Goal: Information Seeking & Learning: Learn about a topic

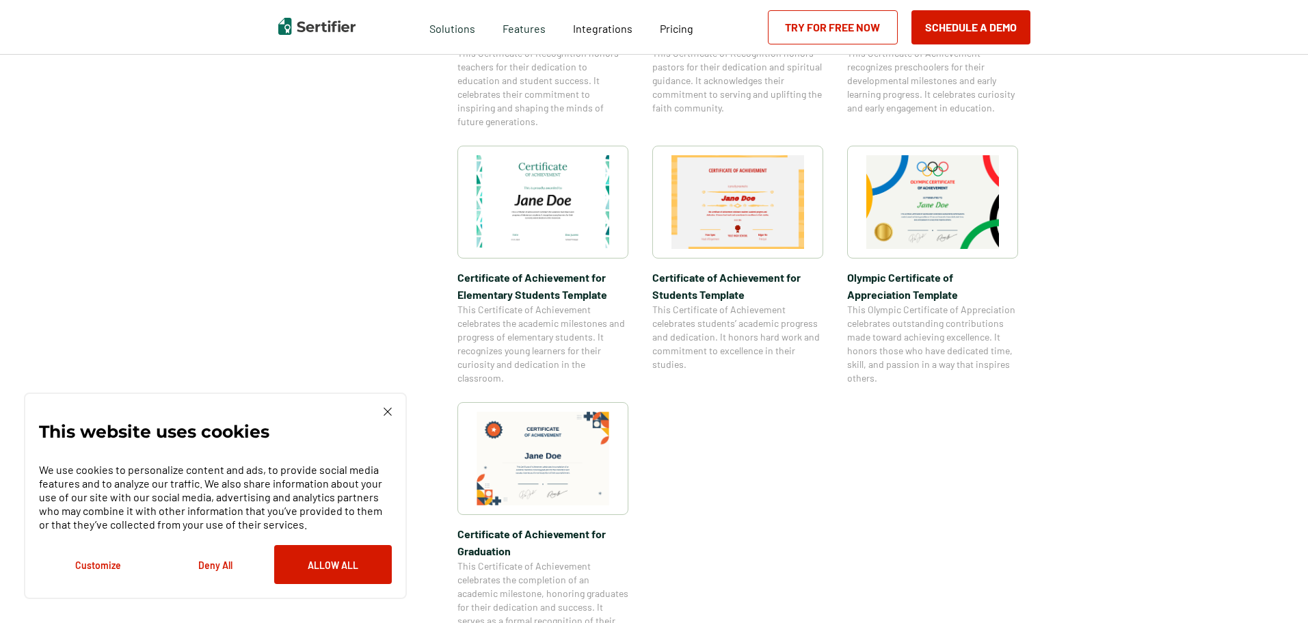
scroll to position [1094, 0]
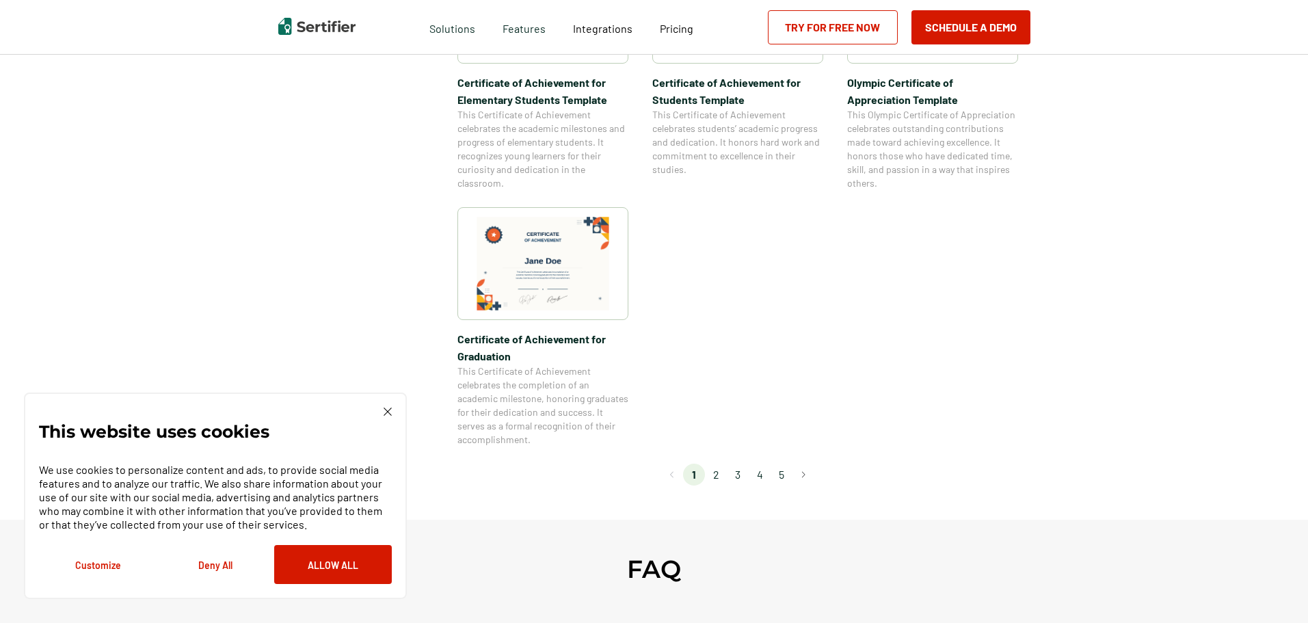
click at [719, 477] on li "2" at bounding box center [716, 474] width 22 height 22
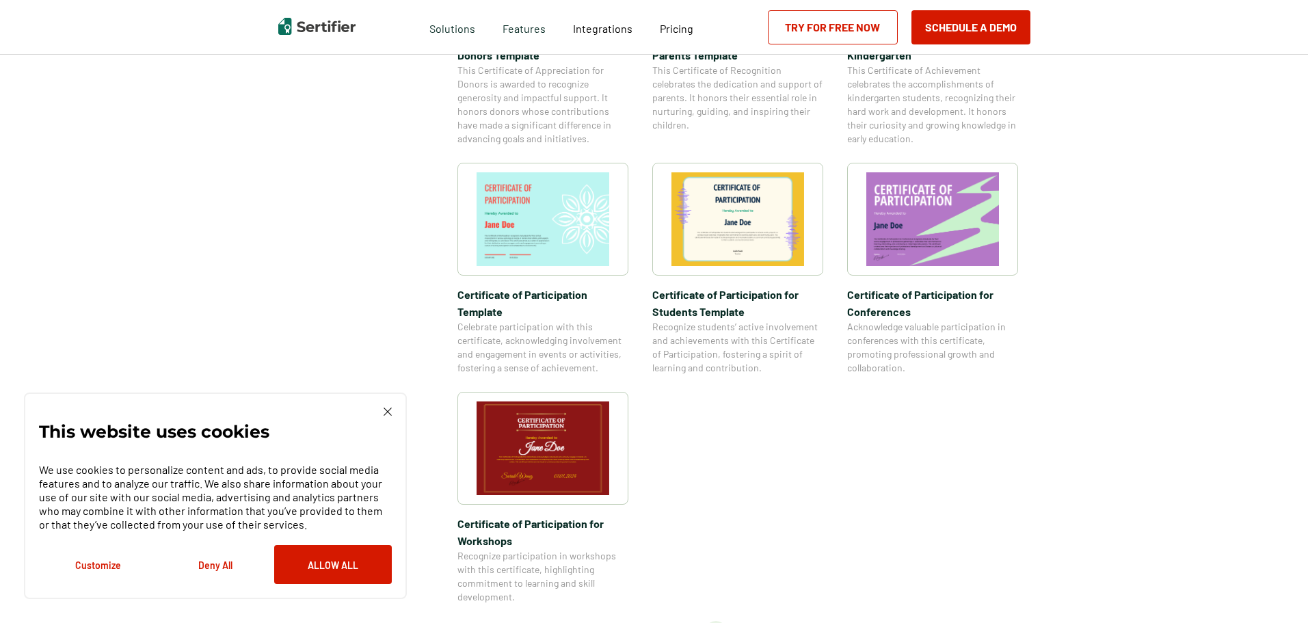
scroll to position [957, 0]
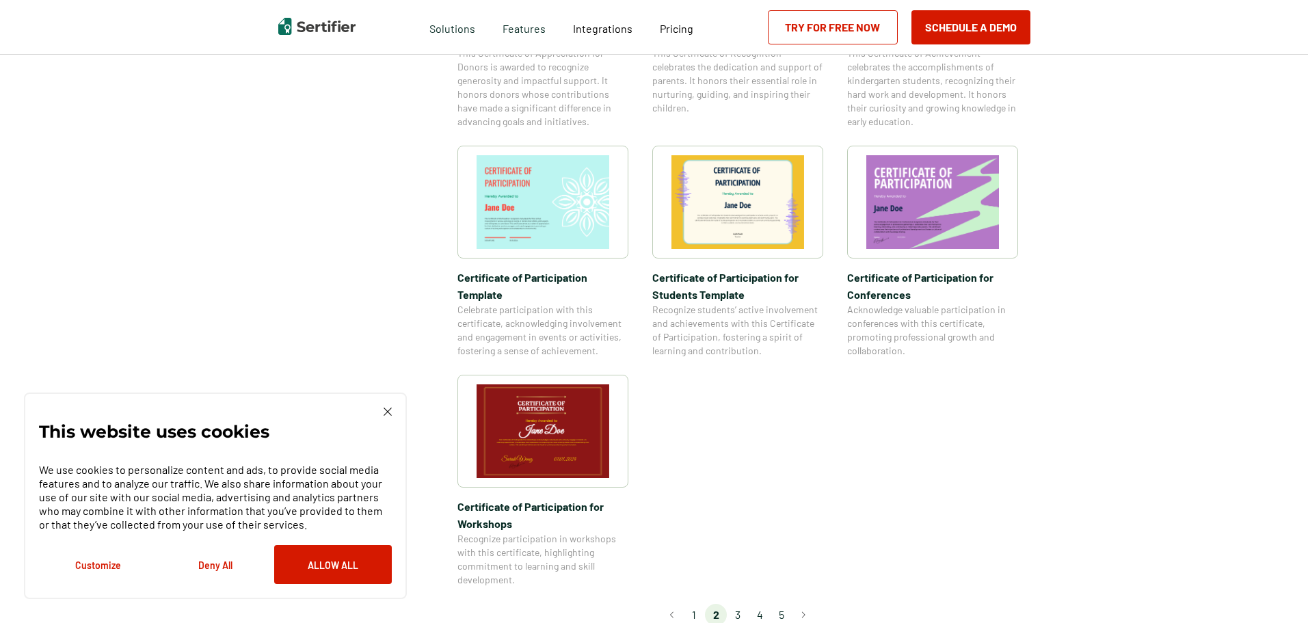
click at [741, 604] on li "3" at bounding box center [738, 615] width 22 height 22
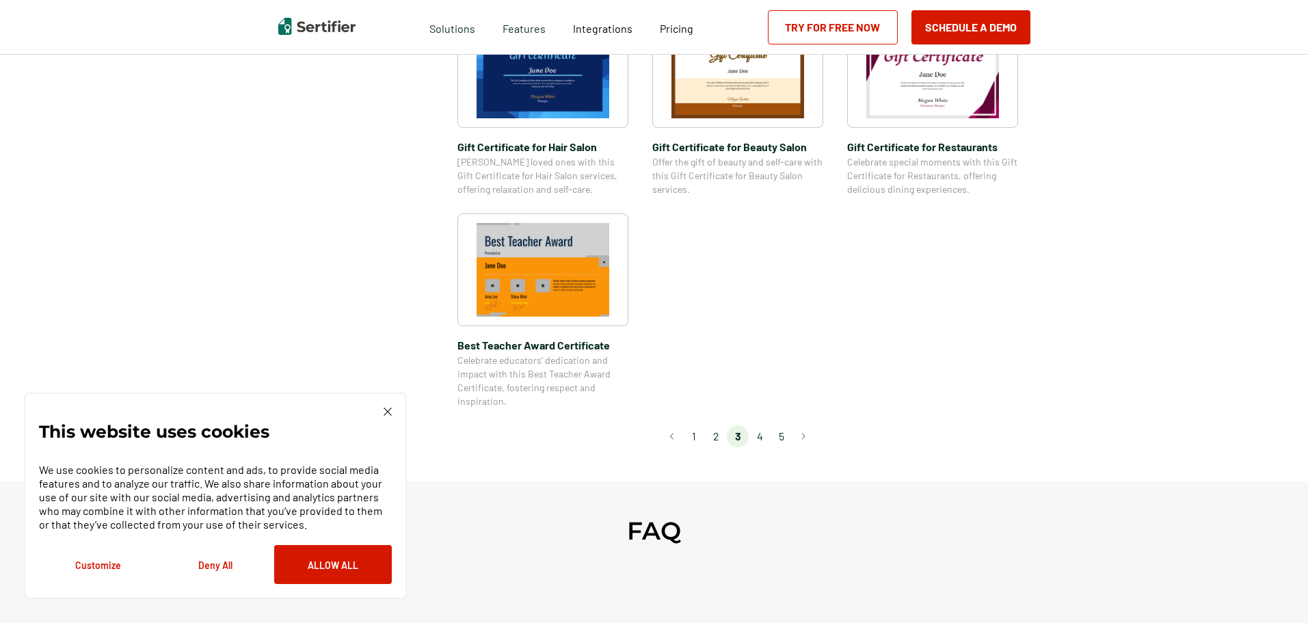
scroll to position [1162, 0]
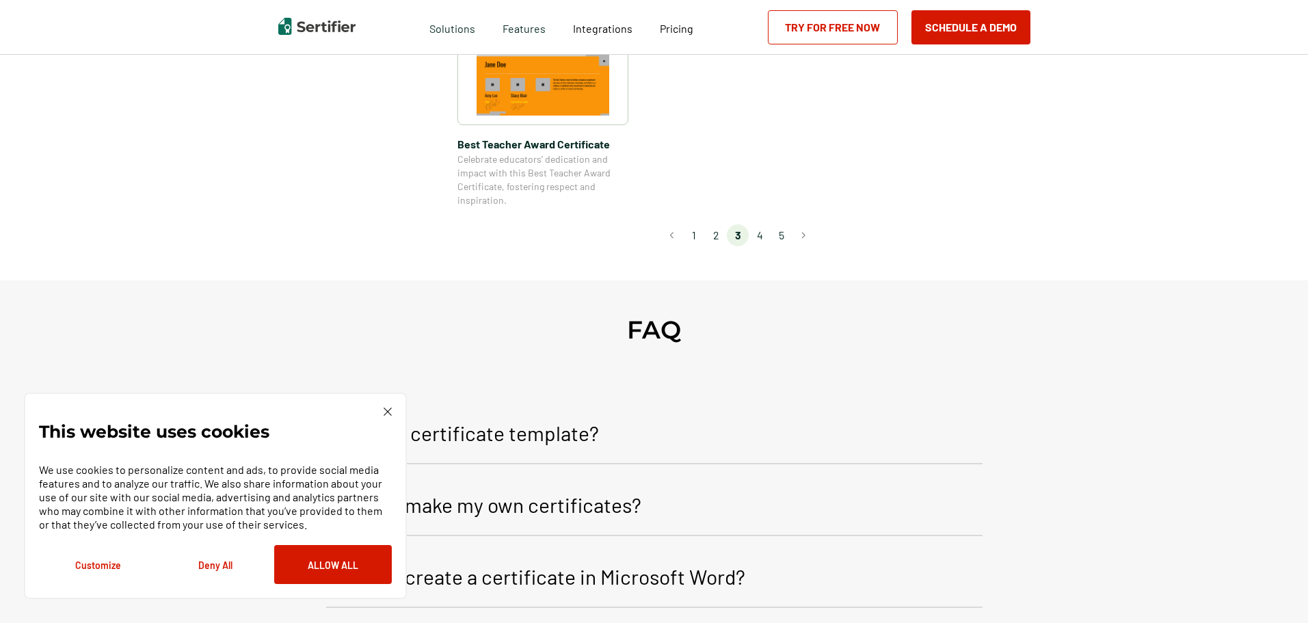
click at [759, 238] on li "4" at bounding box center [760, 235] width 22 height 22
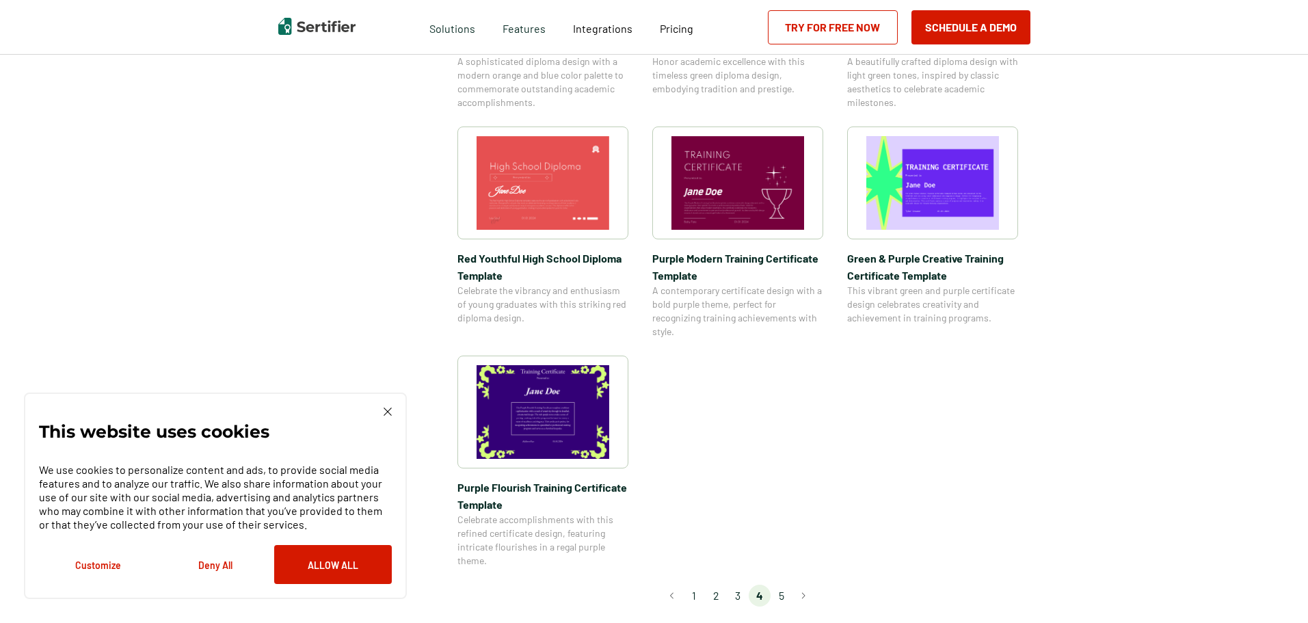
scroll to position [1025, 0]
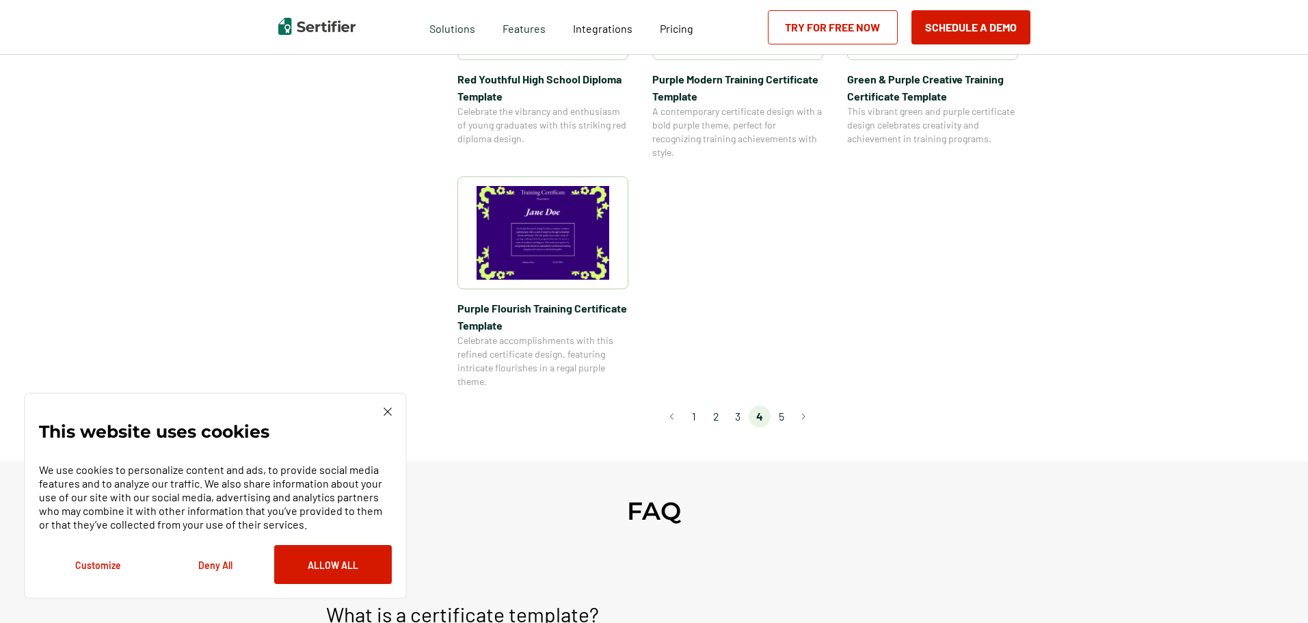
click at [693, 420] on li "1" at bounding box center [694, 416] width 22 height 22
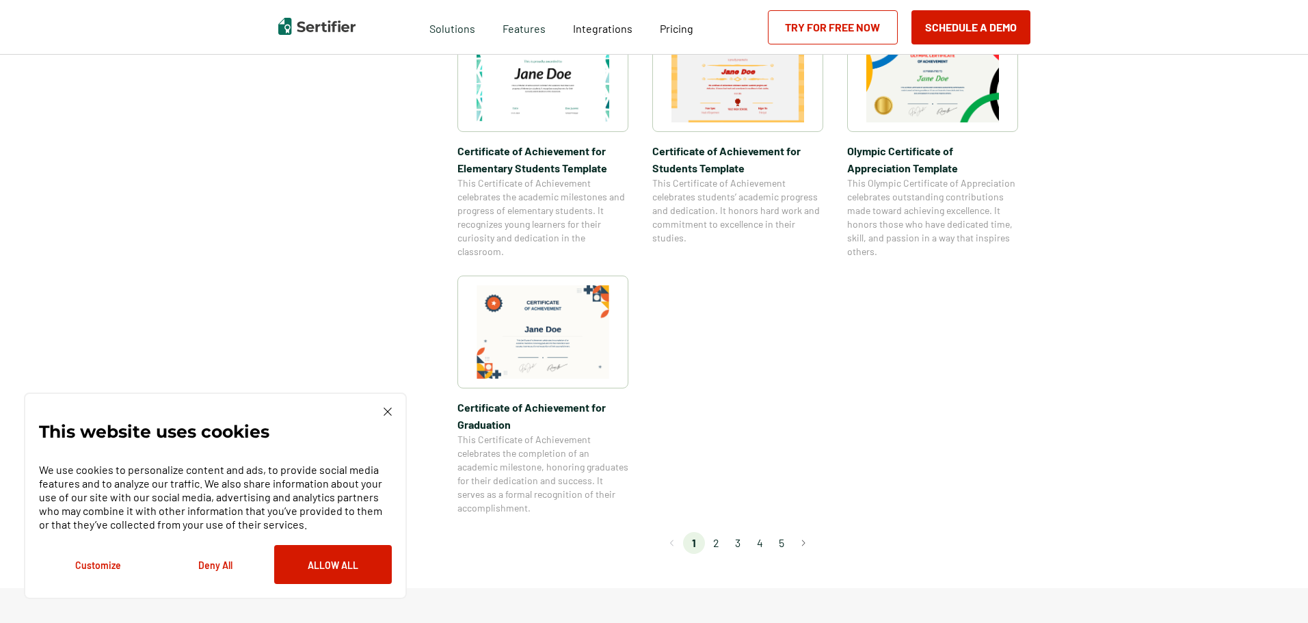
click at [783, 545] on li "5" at bounding box center [781, 543] width 22 height 22
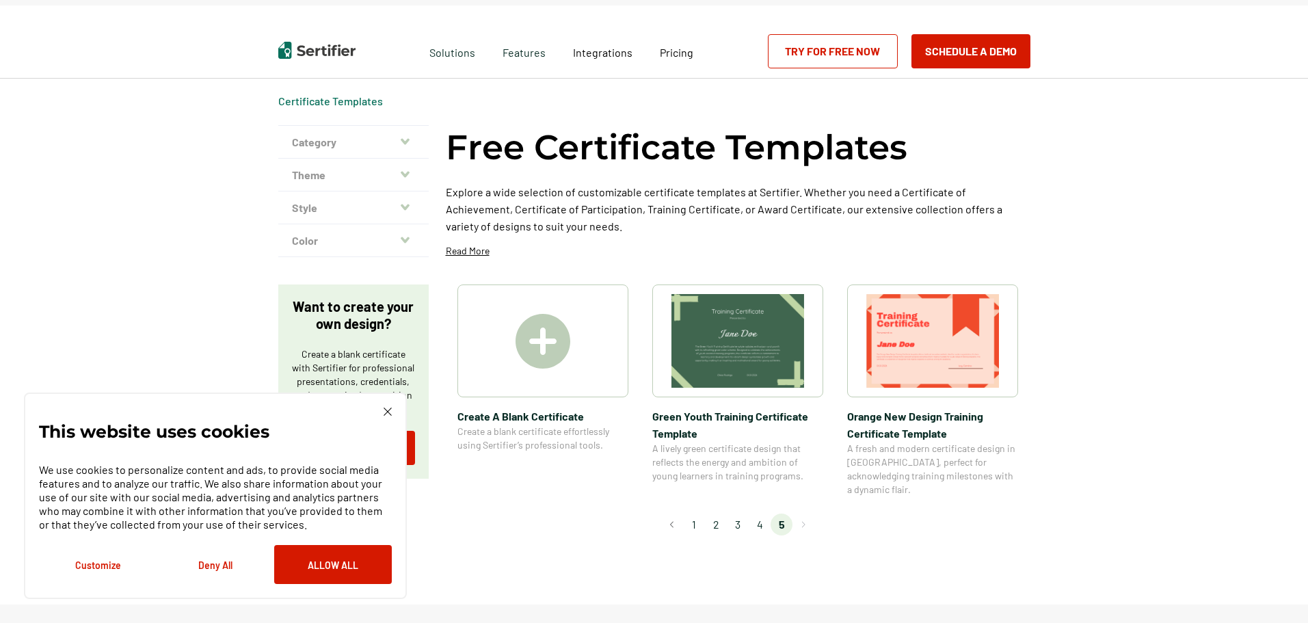
scroll to position [0, 0]
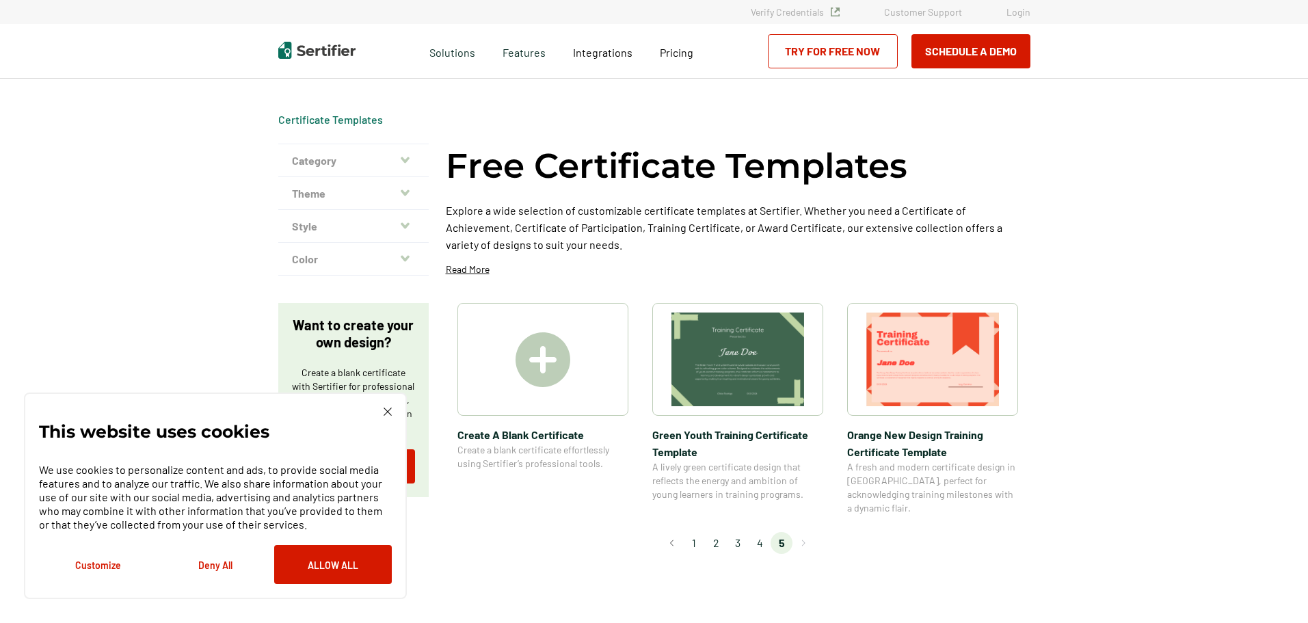
click at [702, 532] on li "1" at bounding box center [694, 543] width 22 height 22
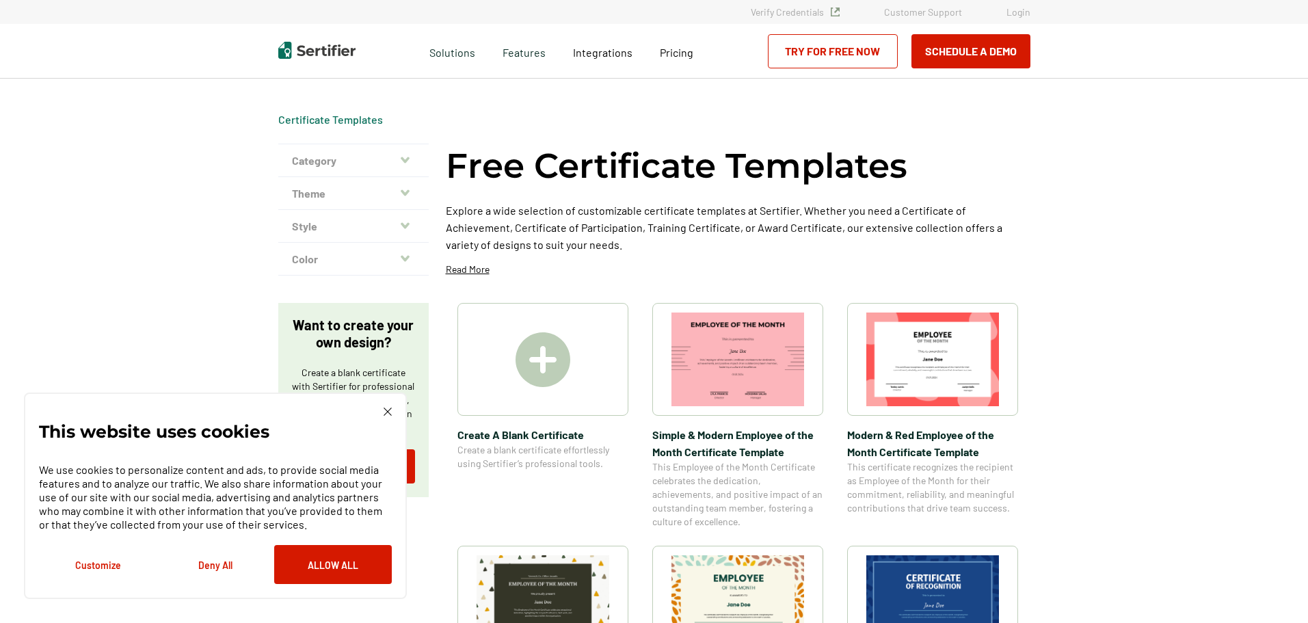
click at [565, 366] on img at bounding box center [542, 359] width 55 height 55
